Goal: Navigation & Orientation: Find specific page/section

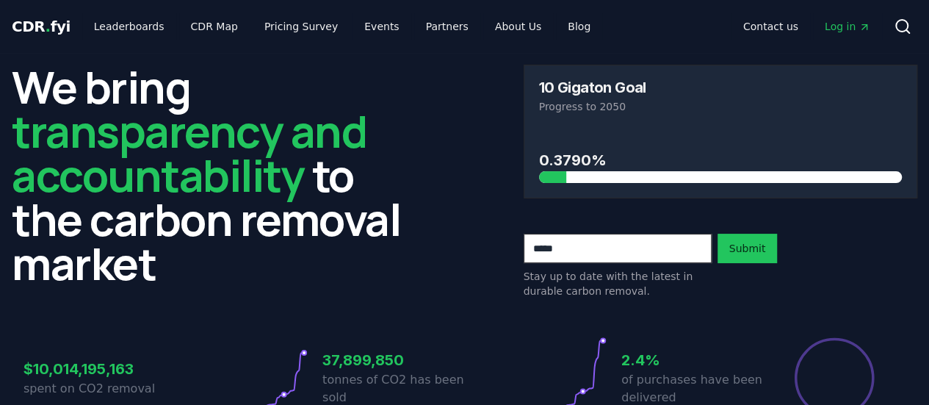
click at [39, 23] on span "CDR . fyi" at bounding box center [41, 27] width 59 height 18
click at [217, 26] on link "CDR Map" at bounding box center [214, 26] width 70 height 26
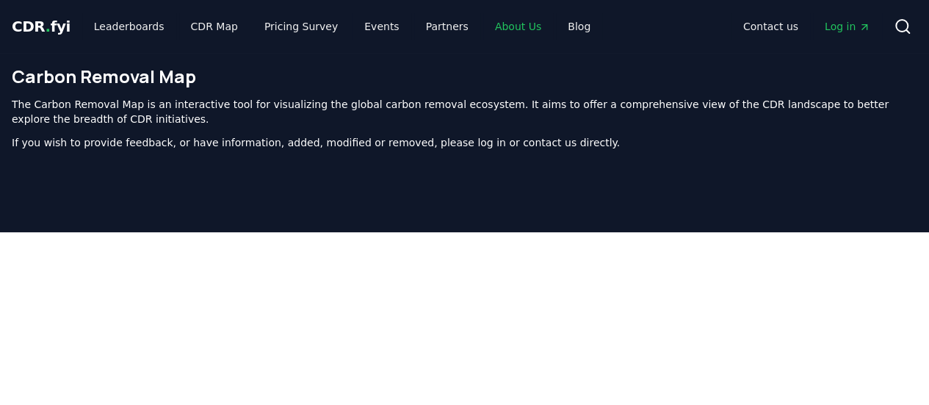
click at [457, 26] on link "About Us" at bounding box center [518, 26] width 70 height 26
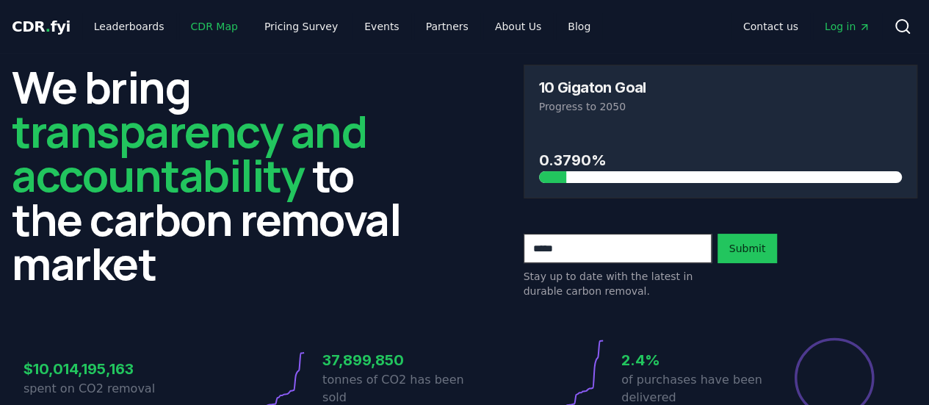
click at [203, 21] on link "CDR Map" at bounding box center [214, 26] width 70 height 26
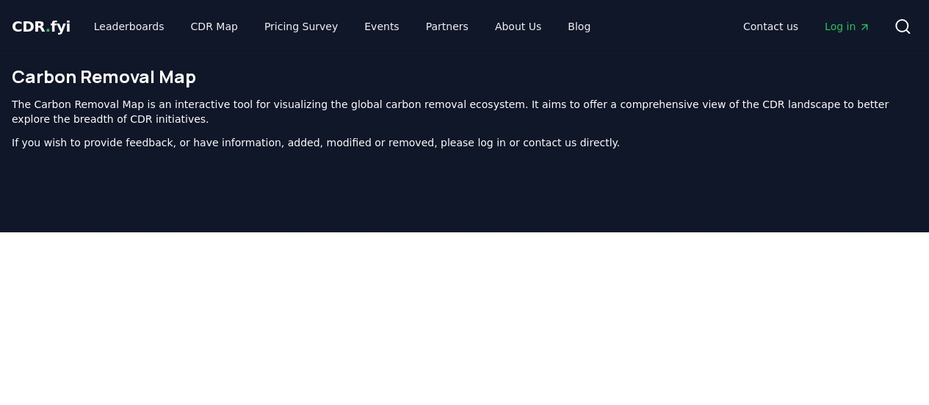
scroll to position [156, 0]
